Goal: Transaction & Acquisition: Subscribe to service/newsletter

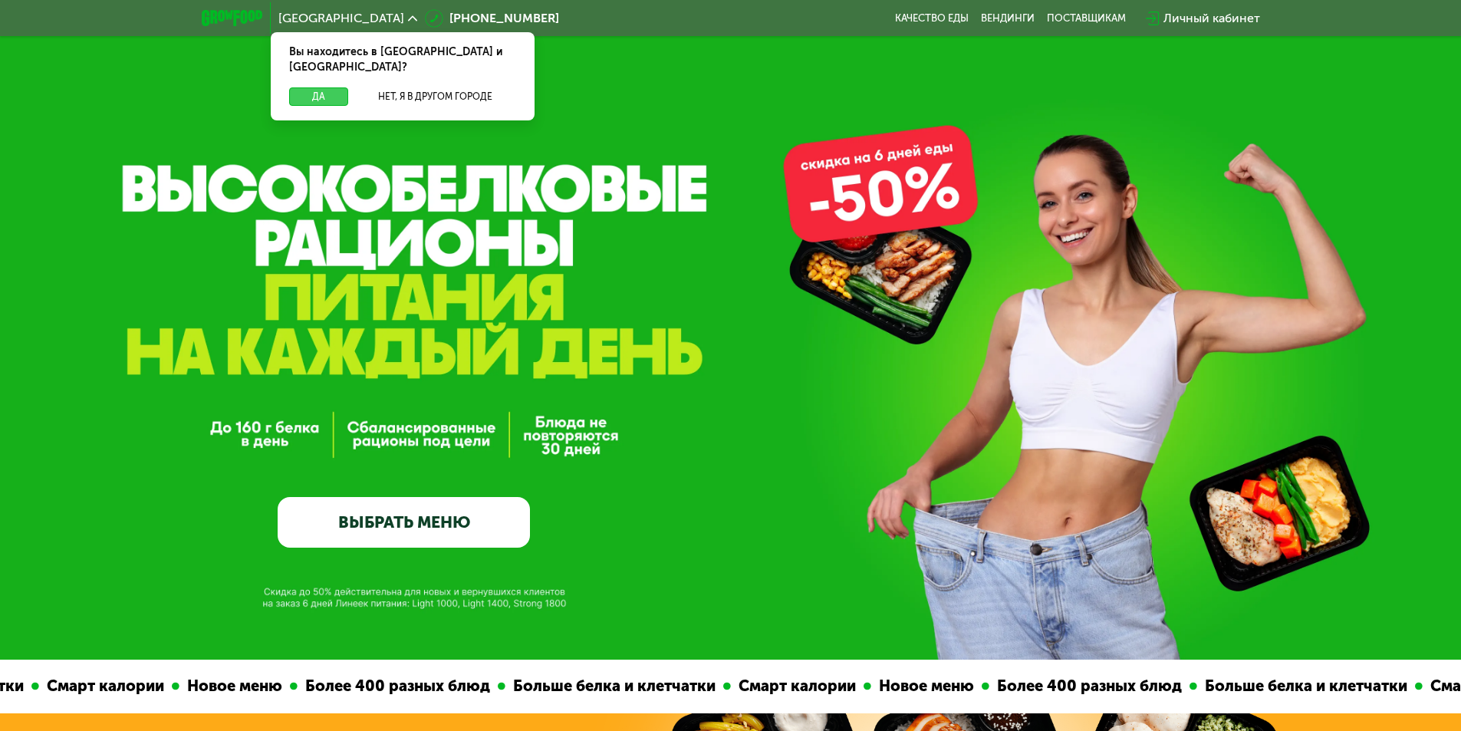
click at [318, 87] on button "Да" at bounding box center [318, 96] width 59 height 18
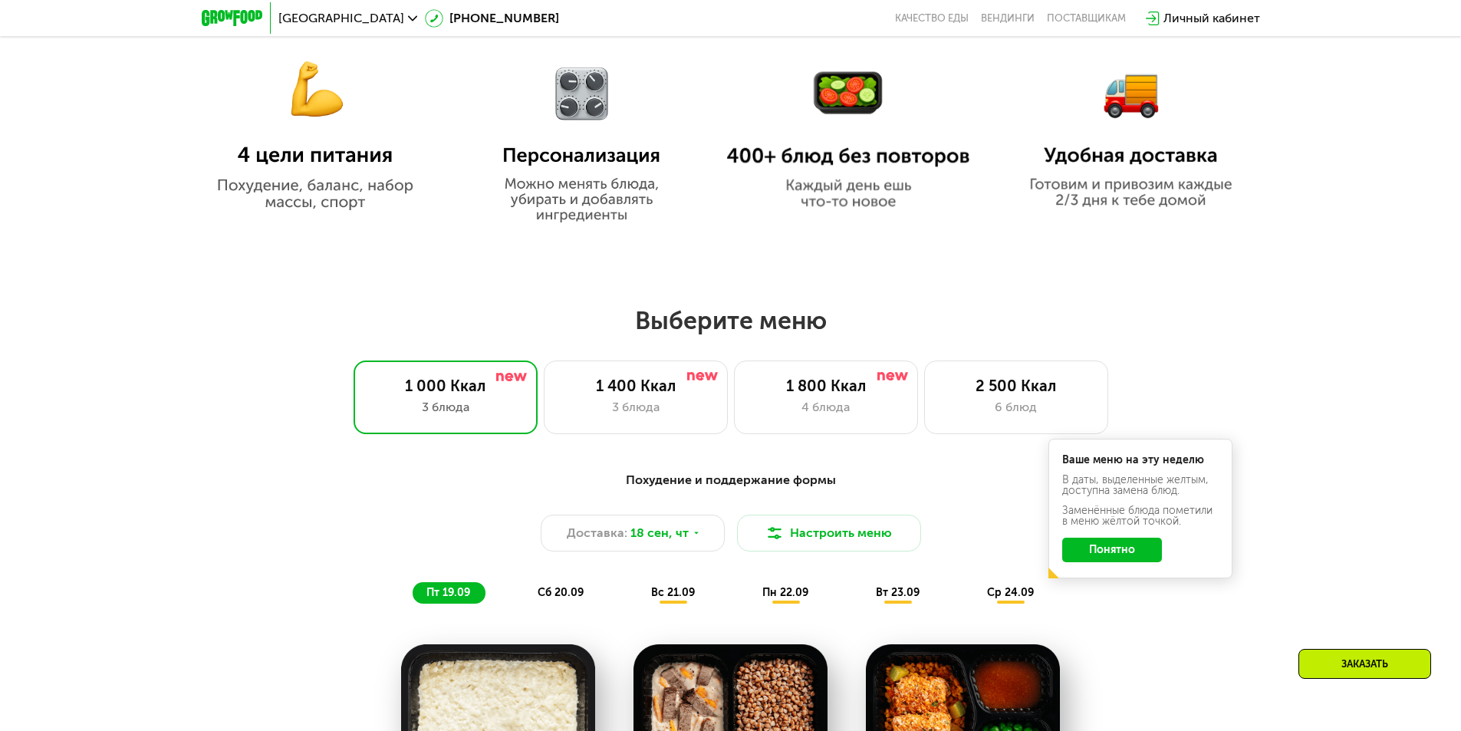
scroll to position [1150, 0]
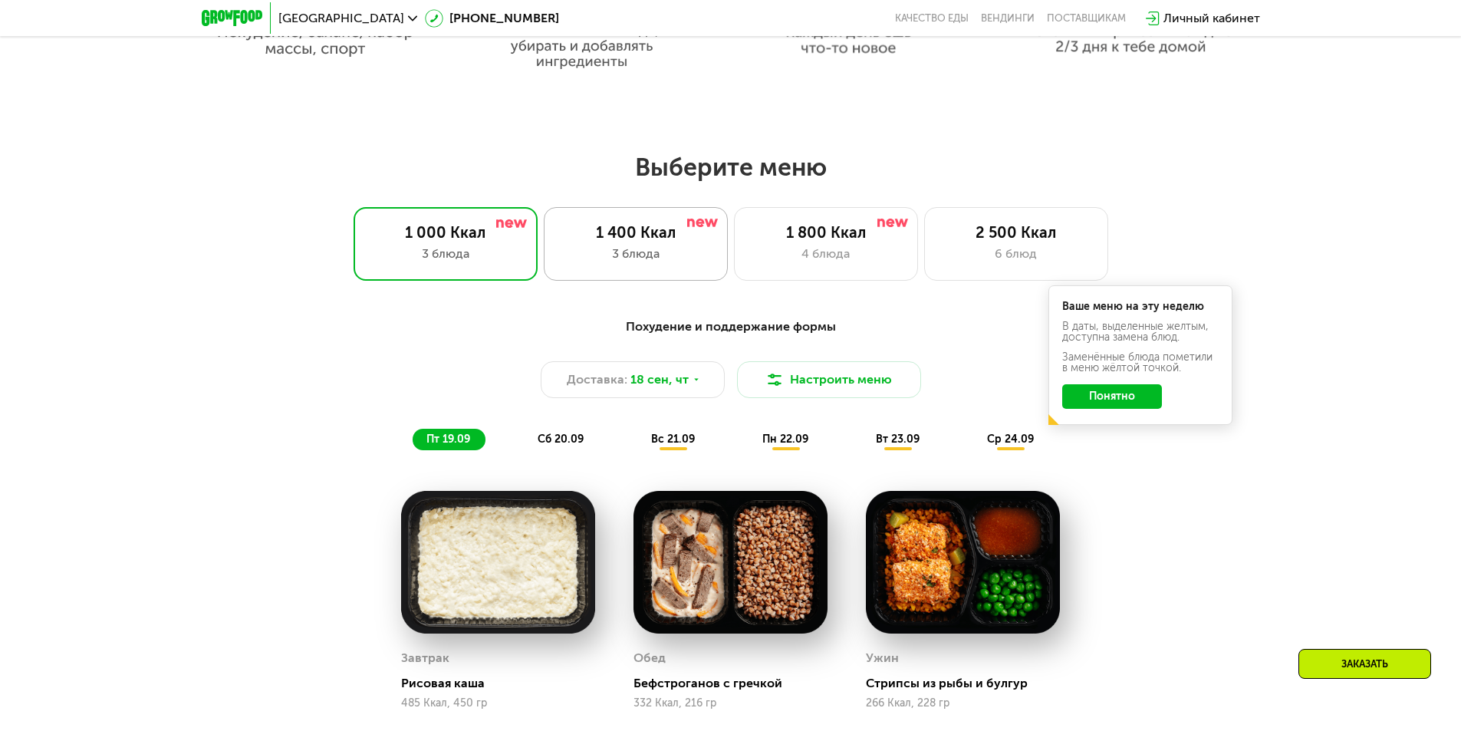
click at [641, 263] on div "3 блюда" at bounding box center [636, 254] width 152 height 18
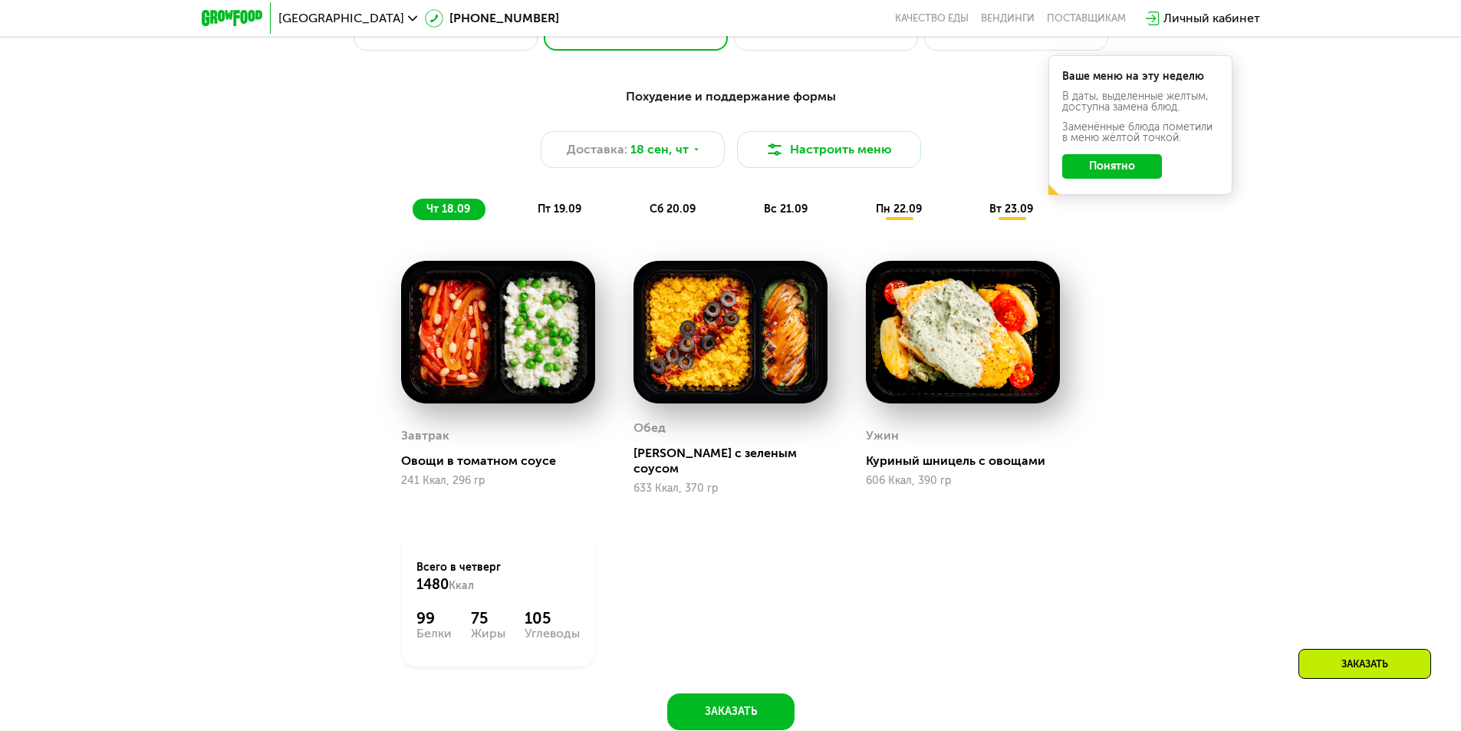
scroll to position [1457, 0]
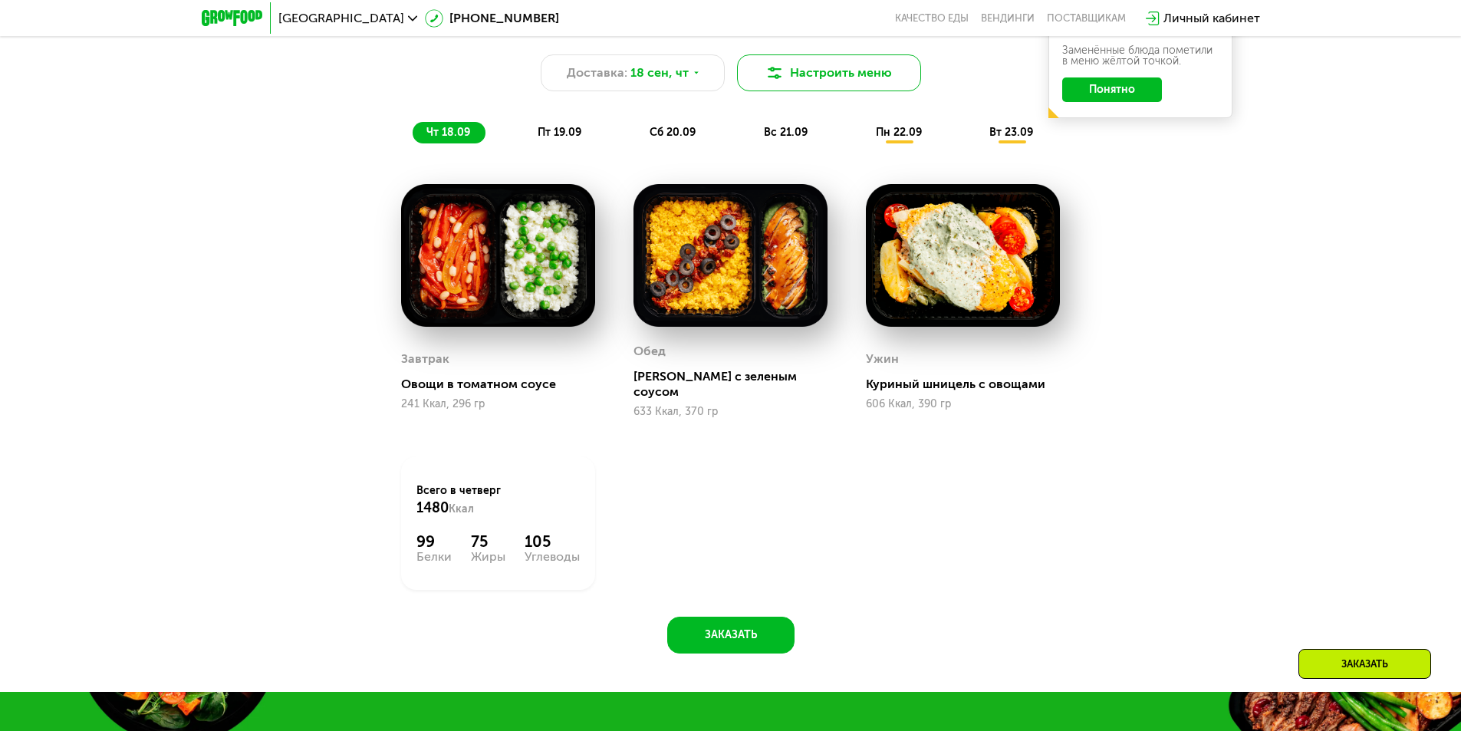
click at [882, 78] on button "Настроить меню" at bounding box center [829, 72] width 184 height 37
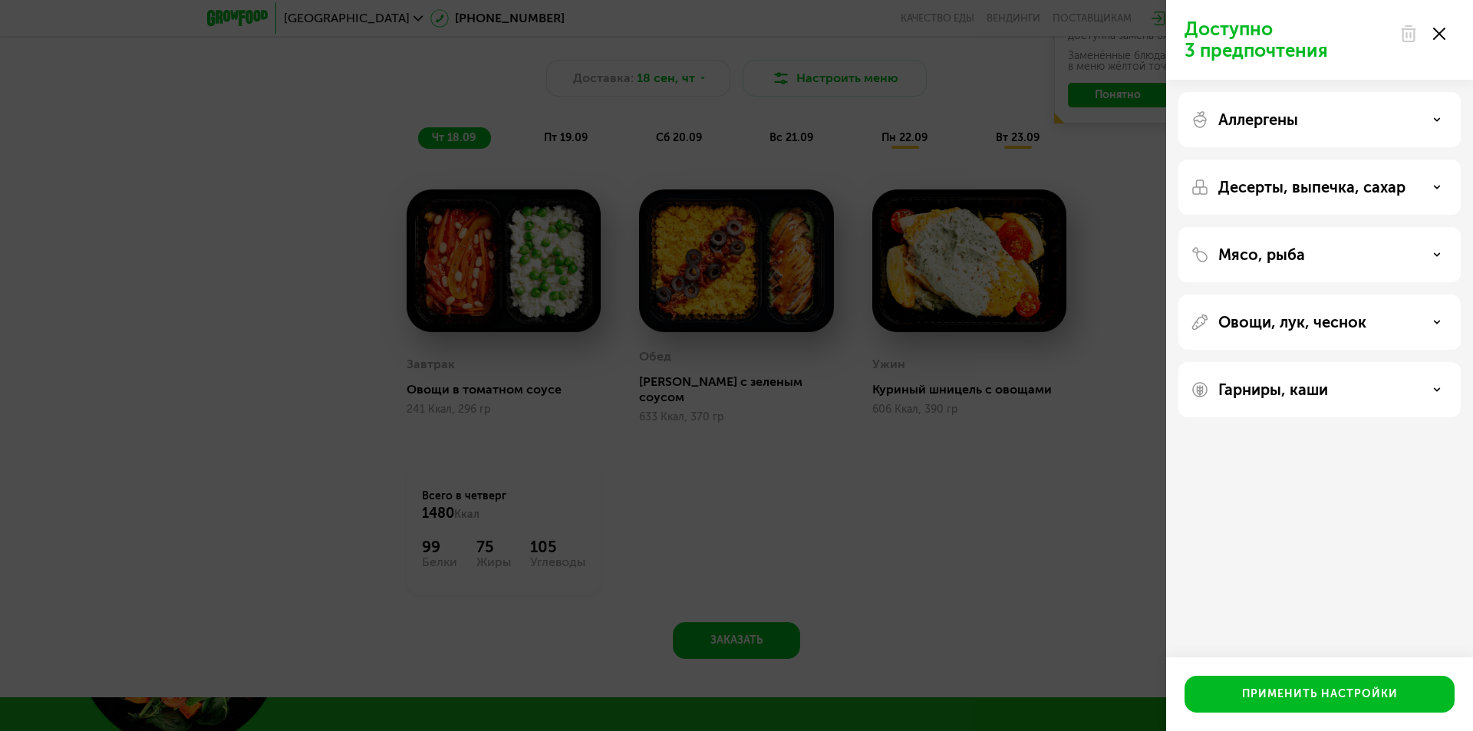
click at [1438, 32] on use at bounding box center [1439, 34] width 12 height 12
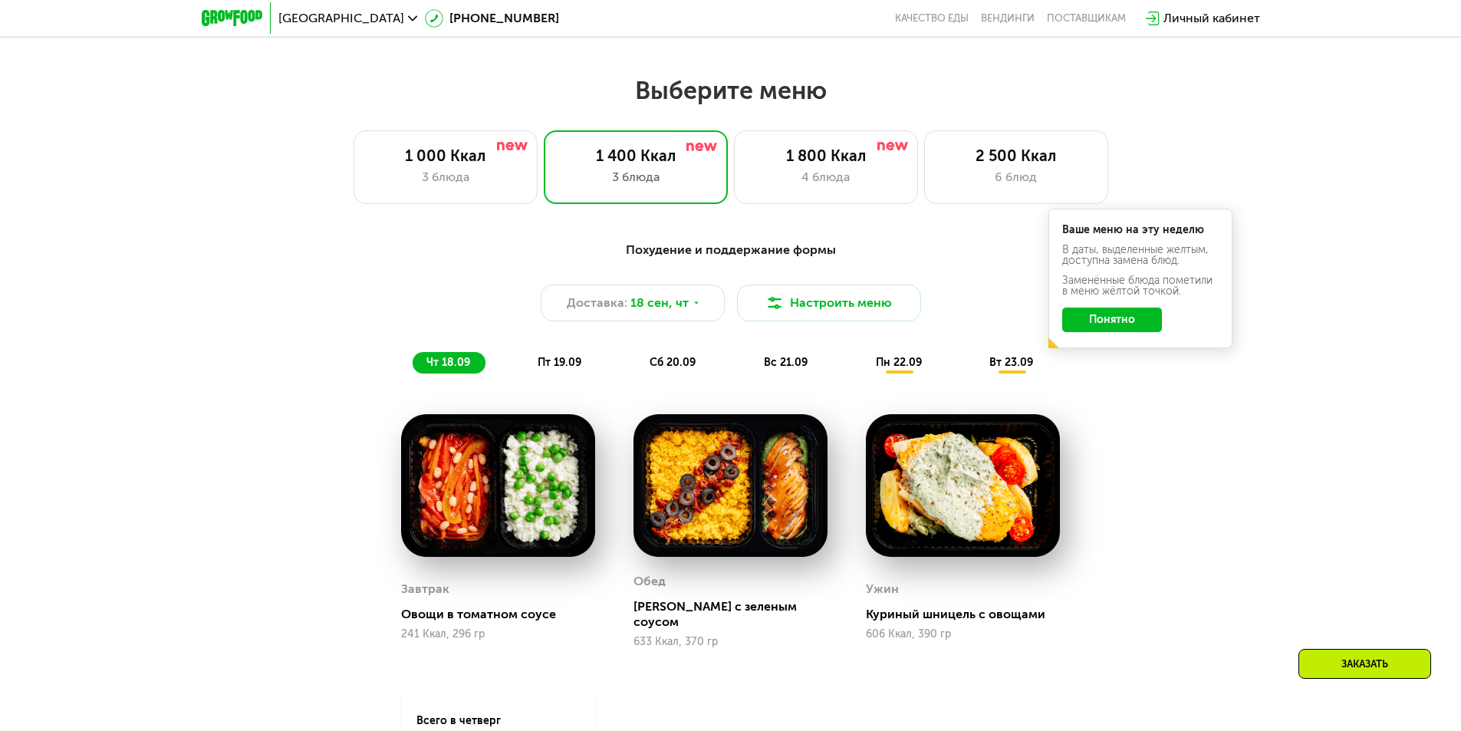
scroll to position [1304, 0]
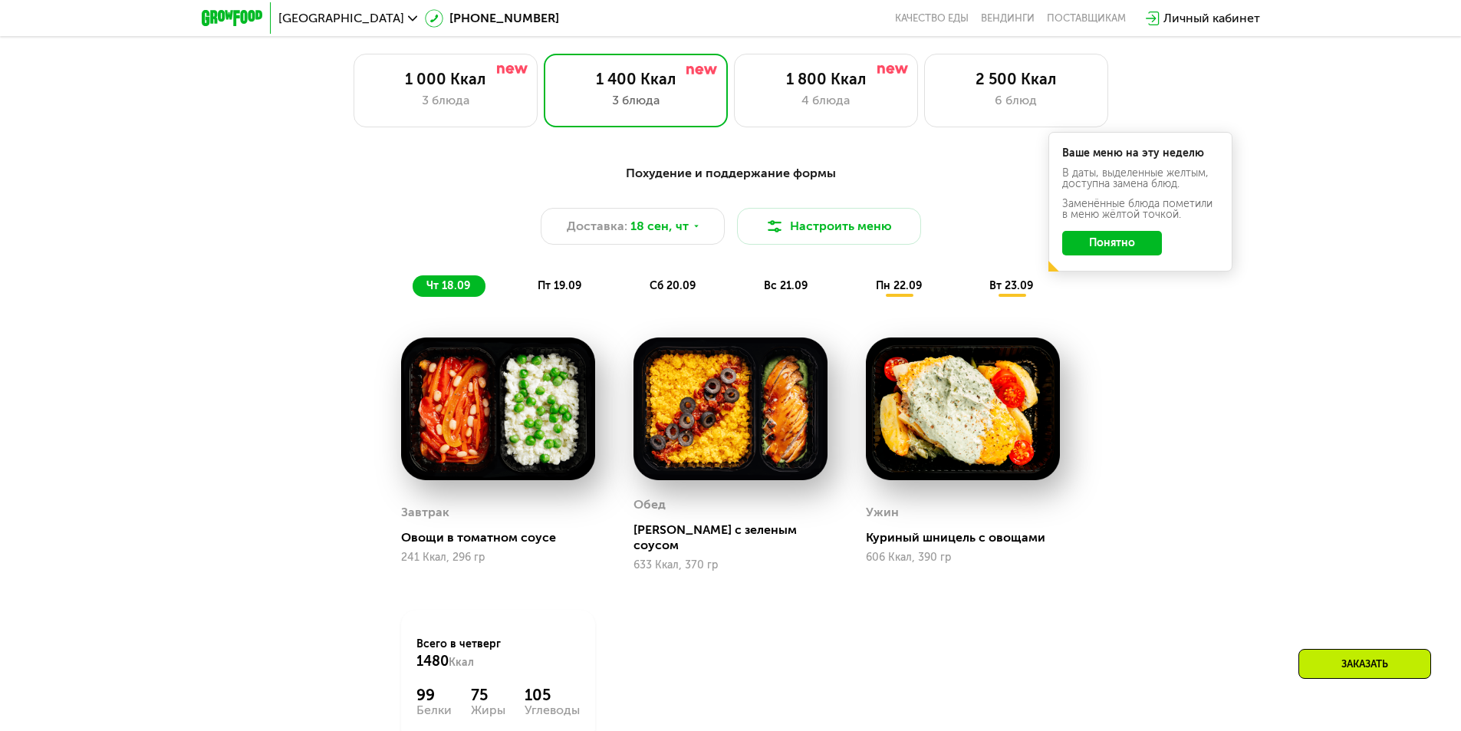
click at [772, 175] on div "Похудение и поддержание формы" at bounding box center [731, 173] width 908 height 19
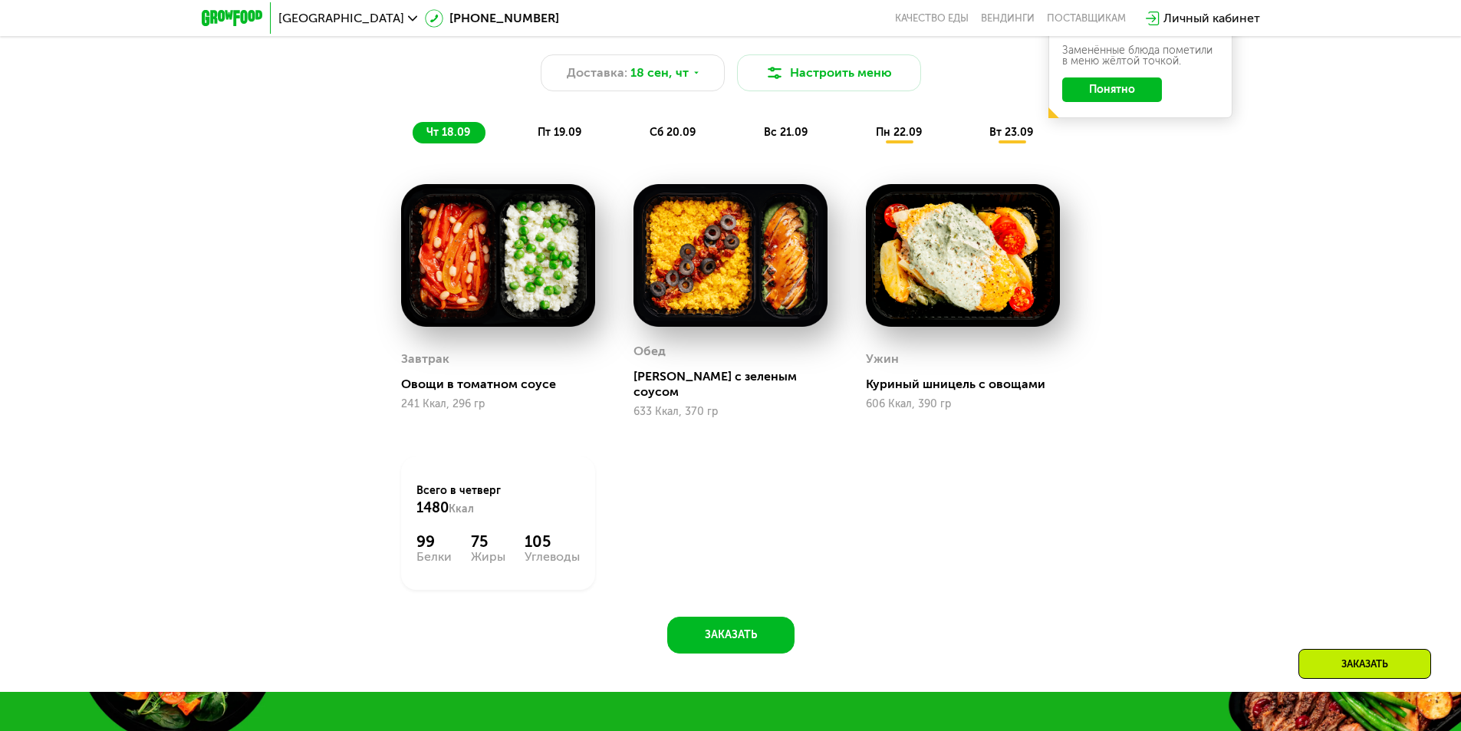
click at [561, 139] on span "пт 19.09" at bounding box center [560, 132] width 44 height 13
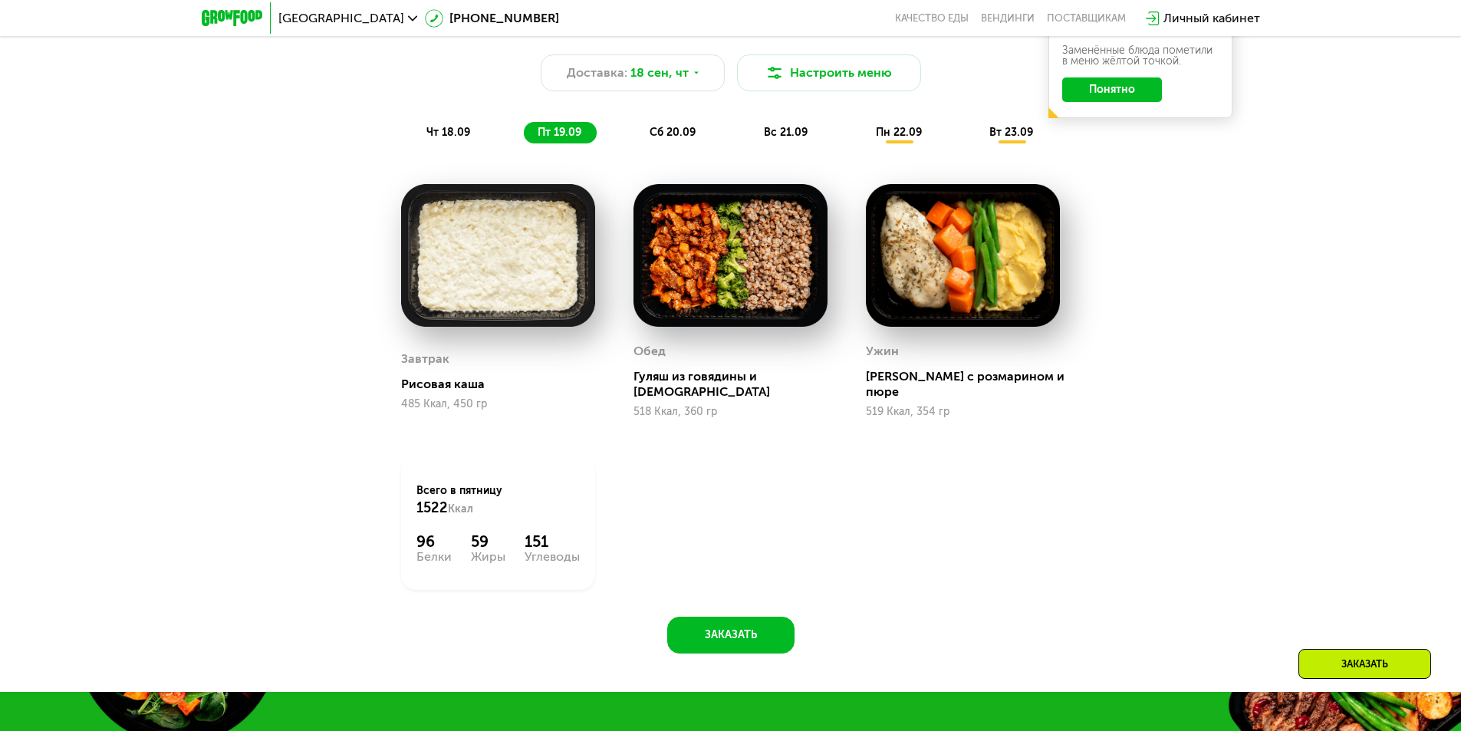
click at [693, 135] on span "сб 20.09" at bounding box center [673, 132] width 46 height 13
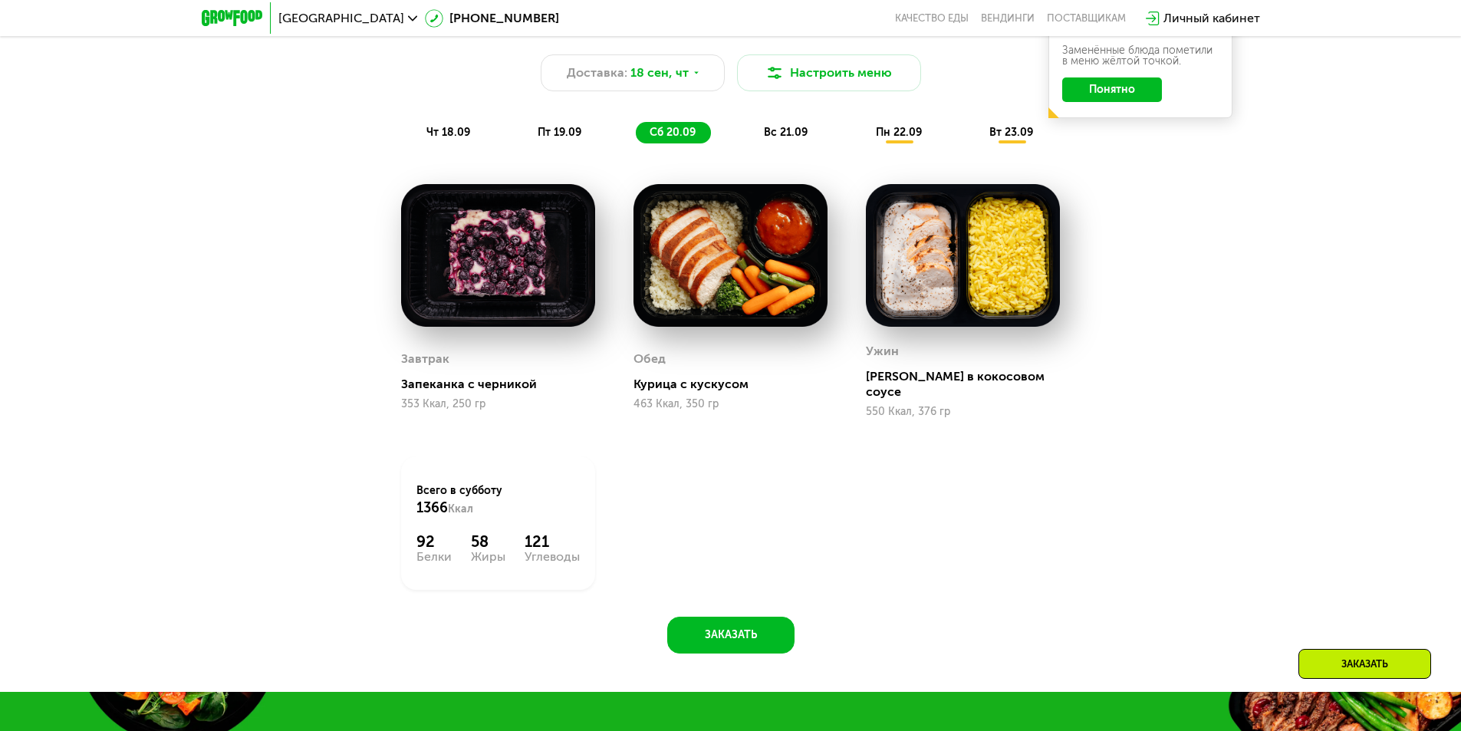
click at [808, 137] on div "вс 21.09" at bounding box center [786, 132] width 73 height 21
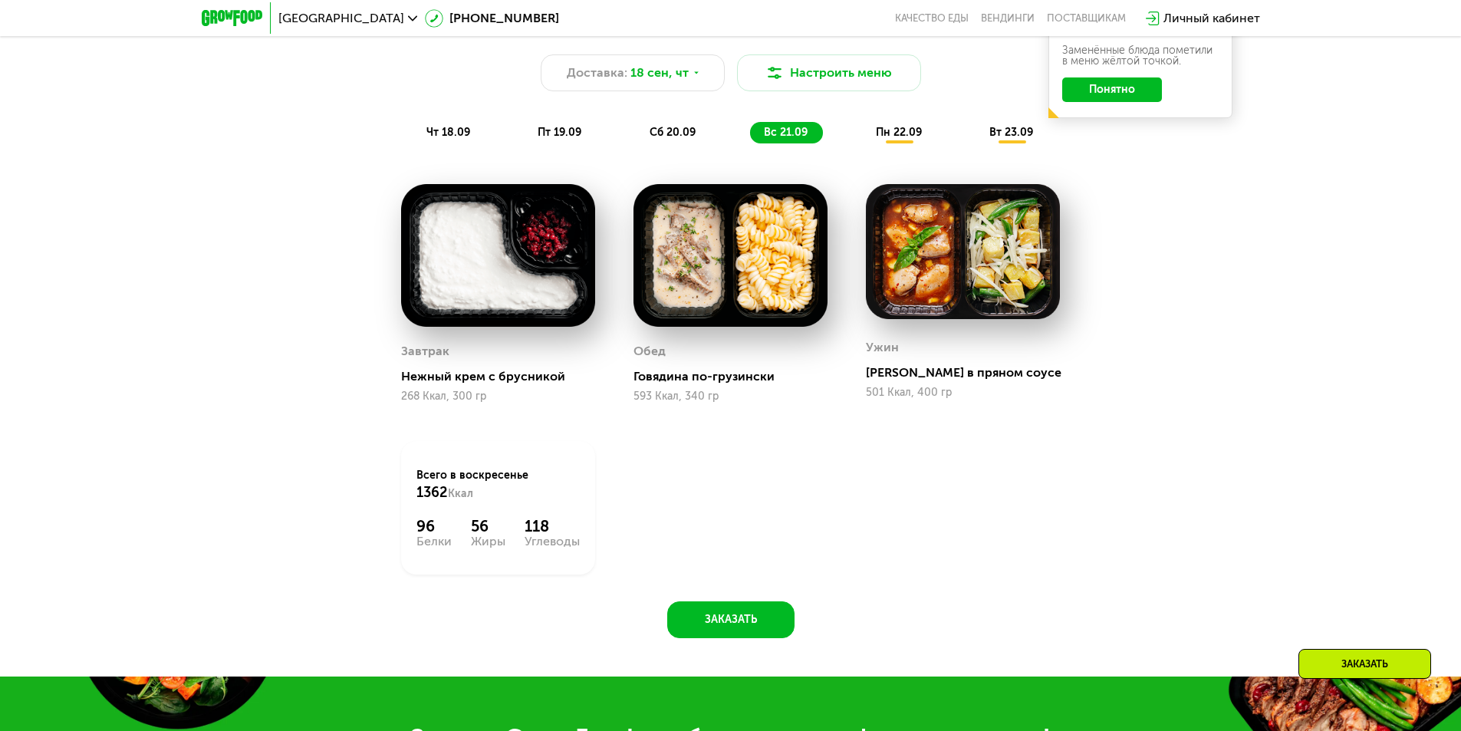
click at [652, 138] on span "сб 20.09" at bounding box center [673, 132] width 46 height 13
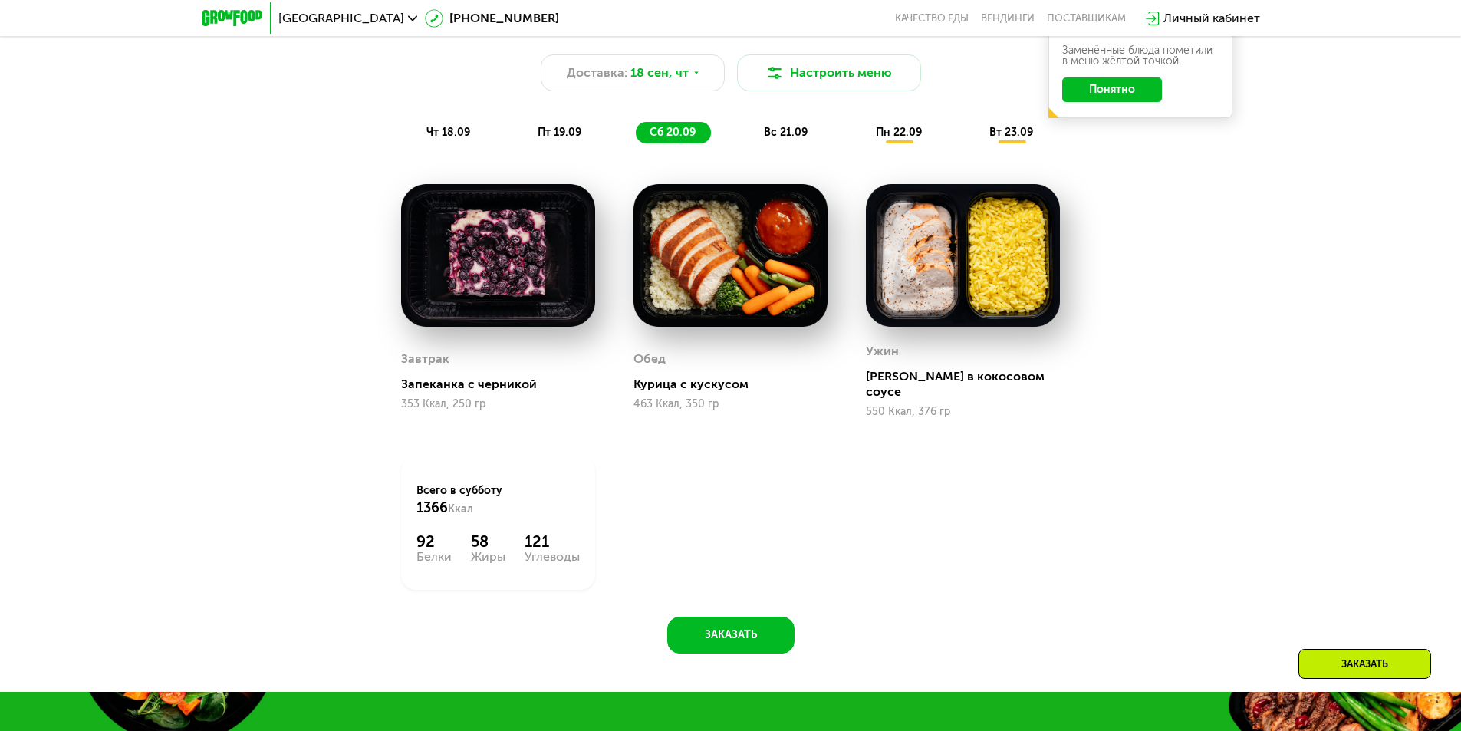
click at [763, 134] on div "вс 21.09" at bounding box center [786, 132] width 73 height 21
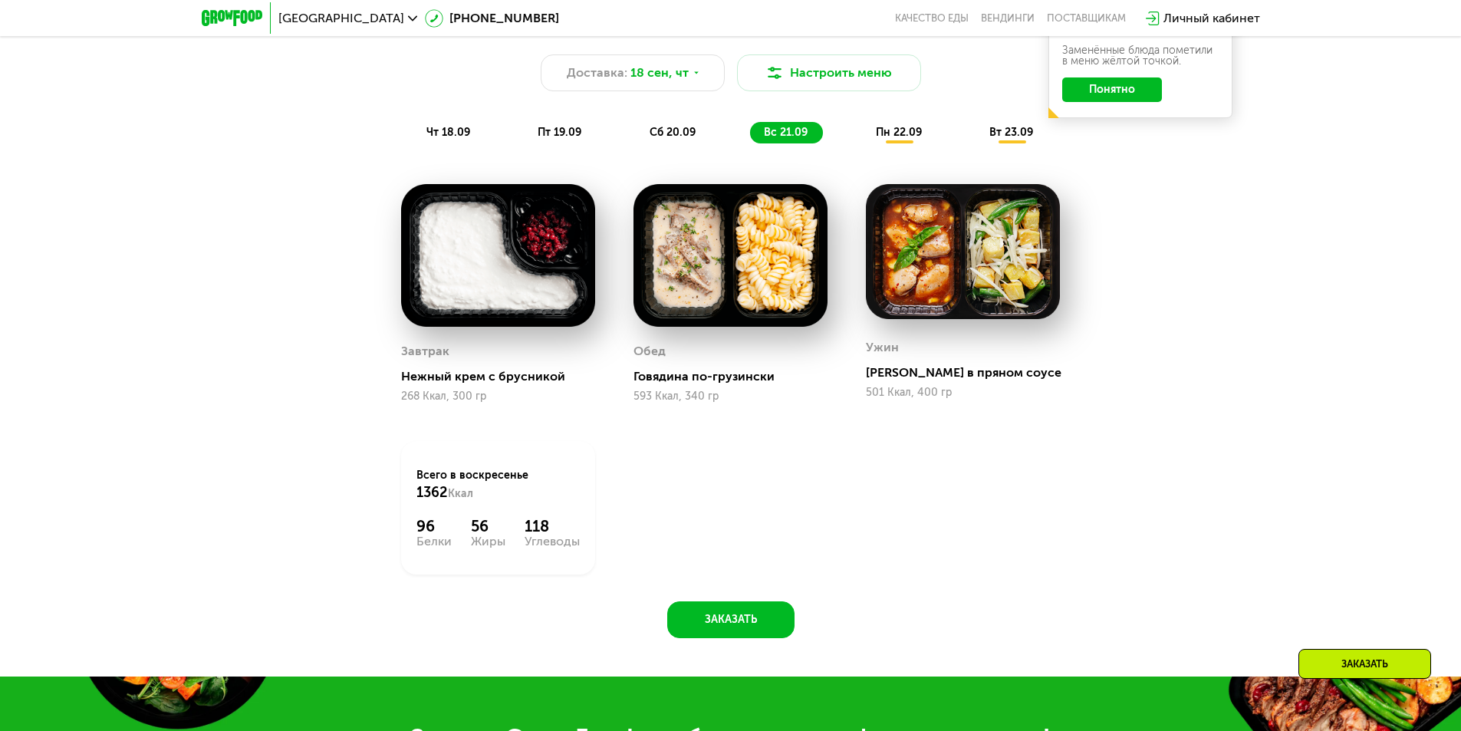
click at [416, 390] on div "Завтрак Нежный крем с брусникой 268 Ккал, 300 гр" at bounding box center [498, 371] width 194 height 63
click at [502, 311] on img at bounding box center [498, 255] width 194 height 143
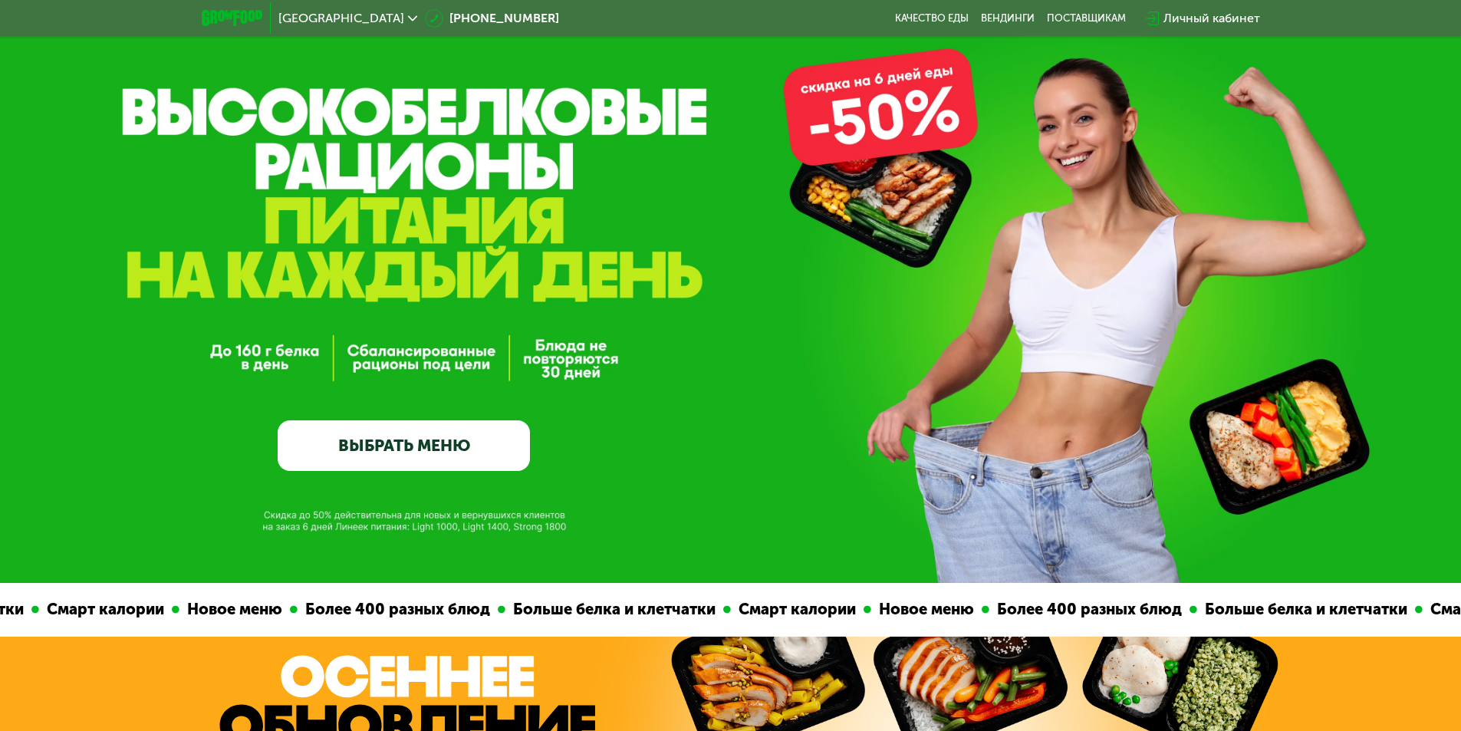
click at [403, 439] on link "ВЫБРАТЬ МЕНЮ" at bounding box center [404, 445] width 252 height 51
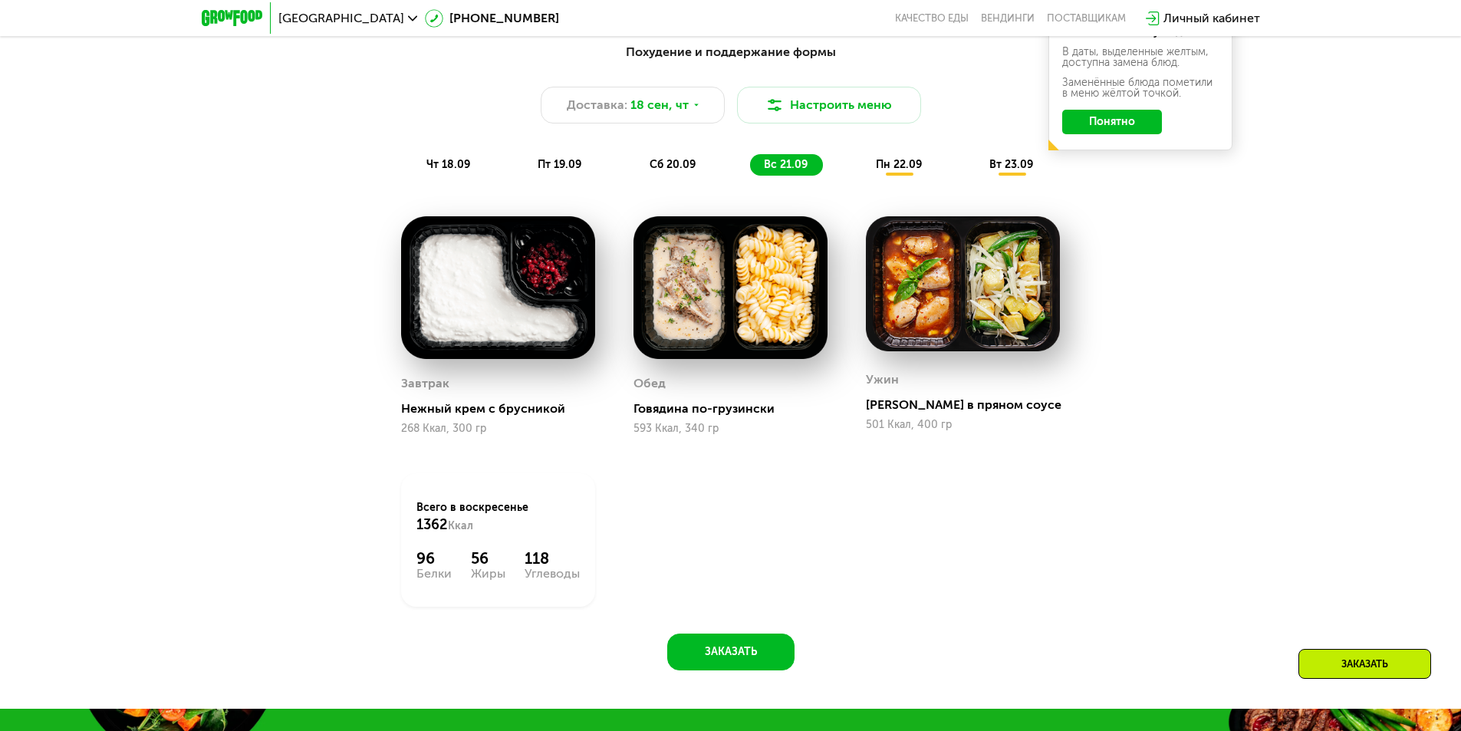
scroll to position [1502, 0]
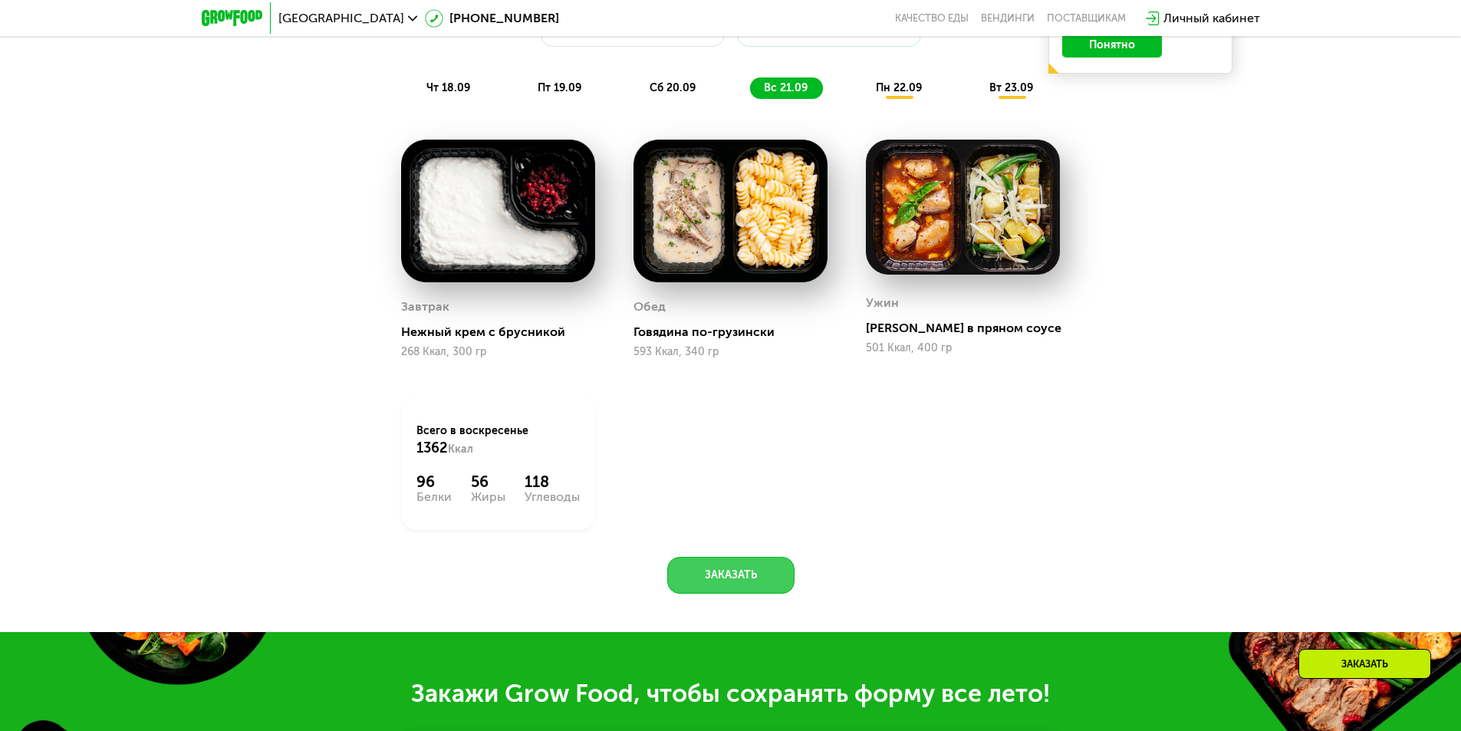
click at [740, 590] on button "Заказать" at bounding box center [730, 575] width 127 height 37
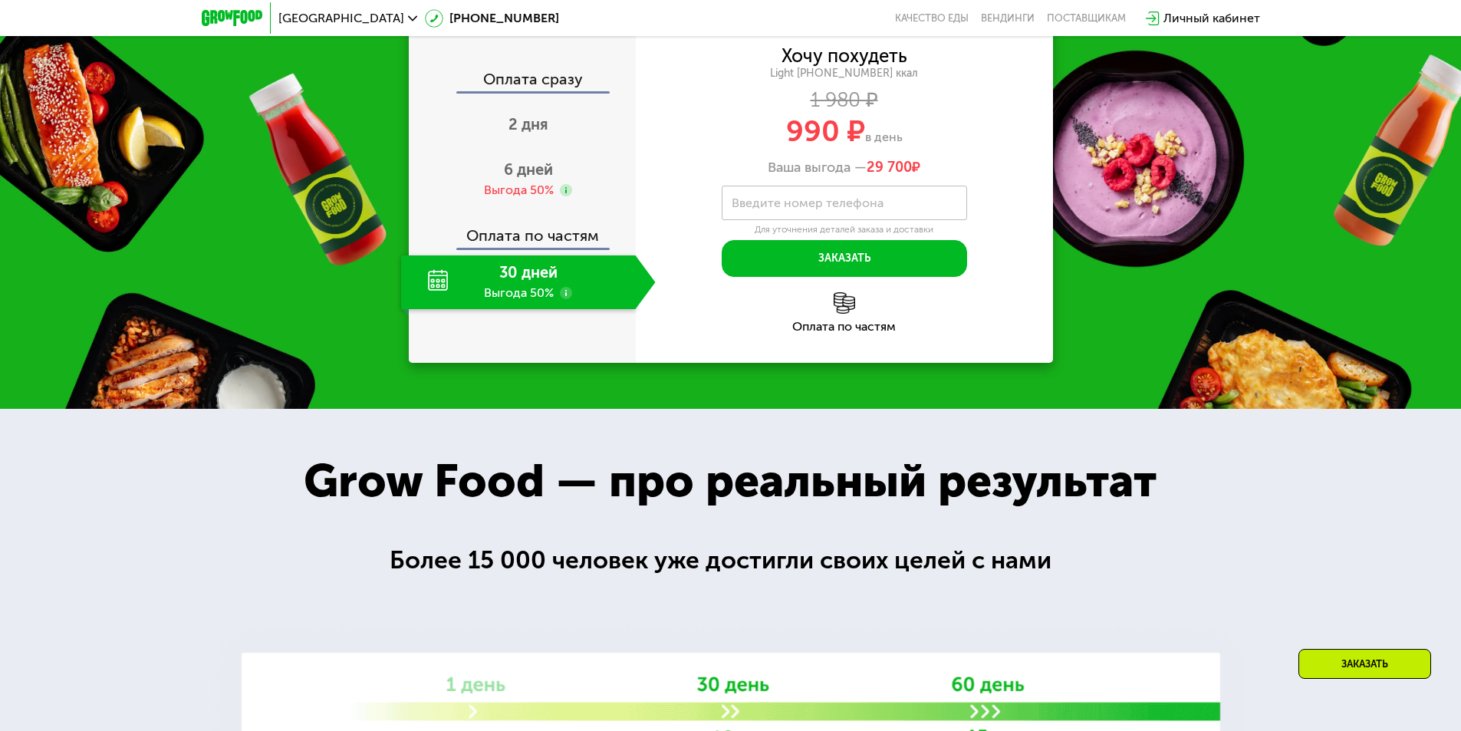
scroll to position [2139, 0]
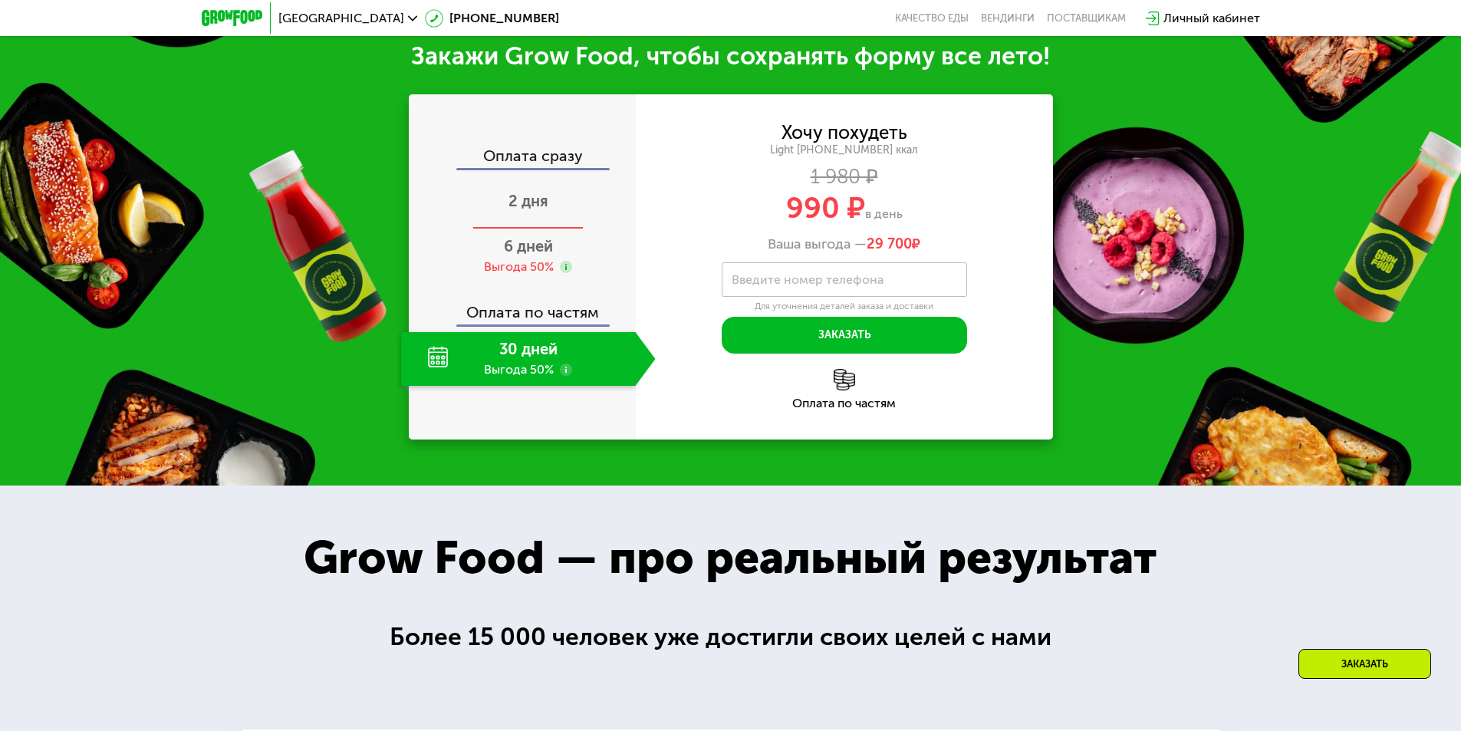
click at [535, 219] on div "2 дня" at bounding box center [528, 203] width 255 height 54
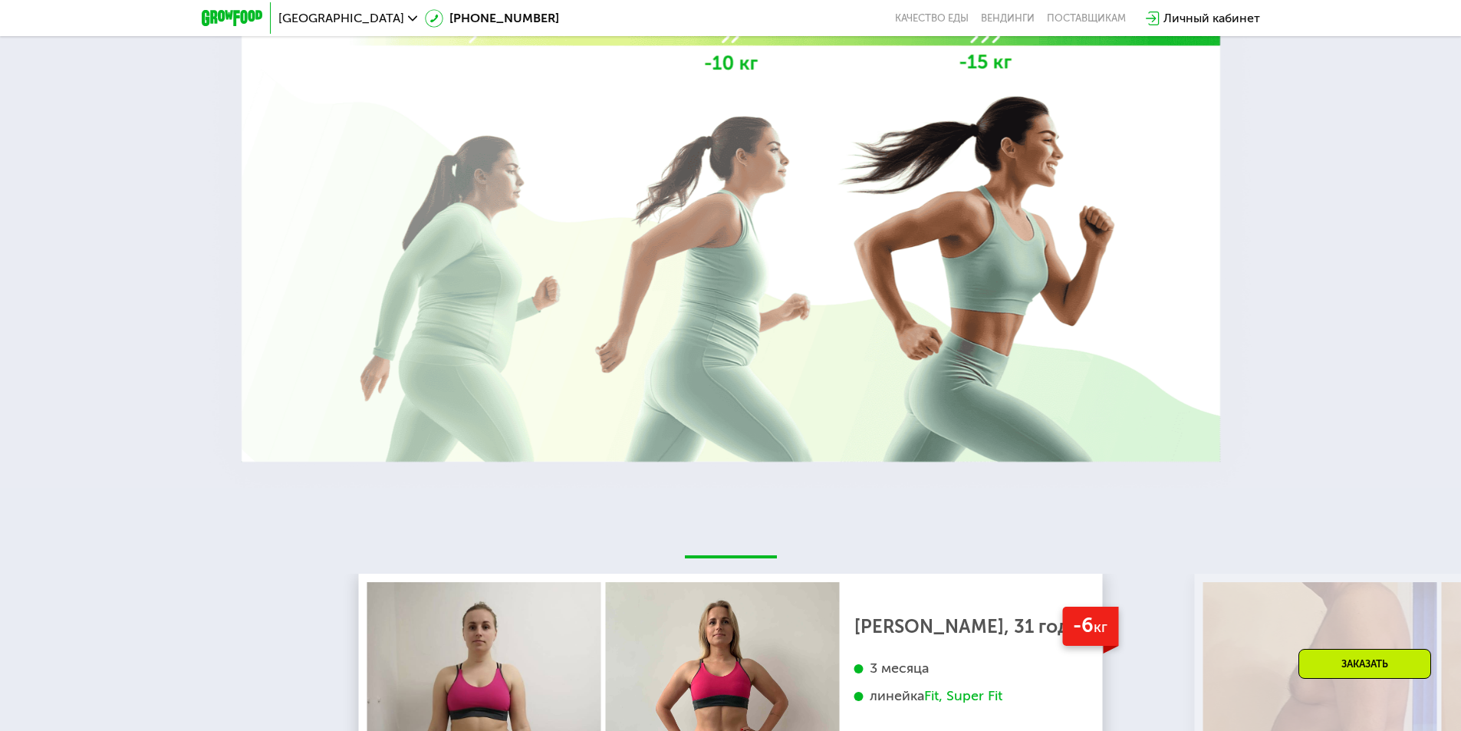
scroll to position [3290, 0]
